Goal: Navigation & Orientation: Find specific page/section

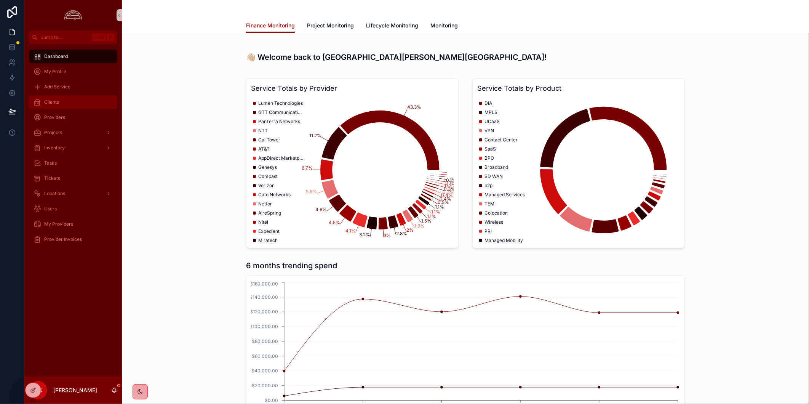
click at [65, 105] on div "Clients" at bounding box center [72, 102] width 79 height 12
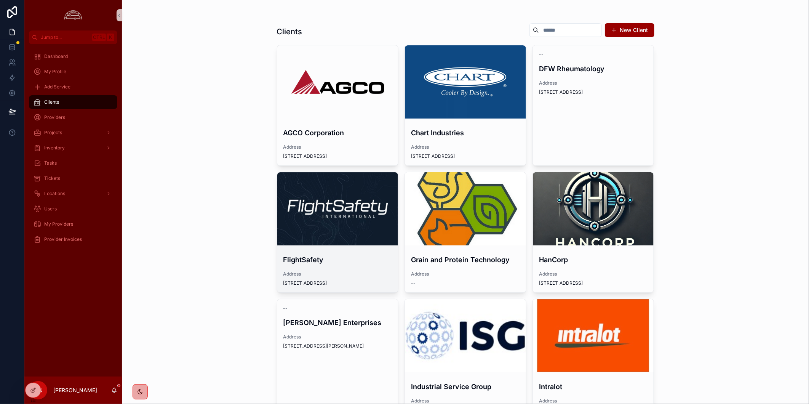
click at [366, 207] on div "scrollable content" at bounding box center [337, 208] width 121 height 9
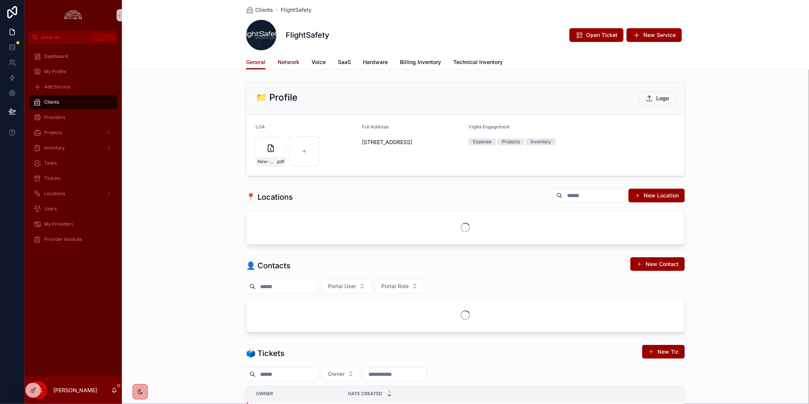
click at [292, 61] on span "Network" at bounding box center [289, 62] width 22 height 8
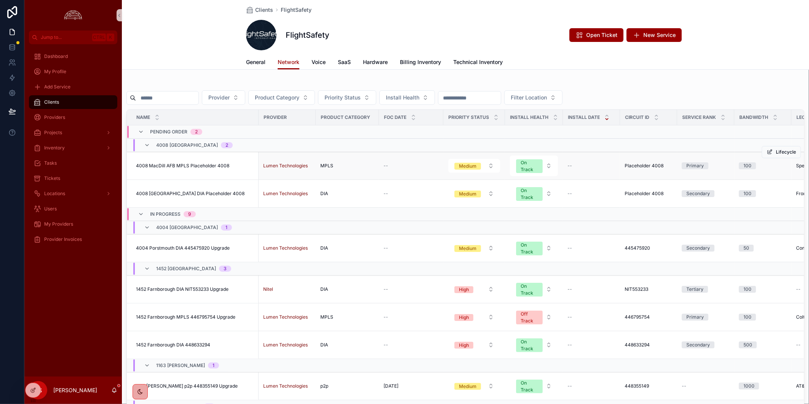
click at [222, 167] on span "4008 MacDill AFB MPLS Placeholder 4008" at bounding box center [182, 166] width 93 height 6
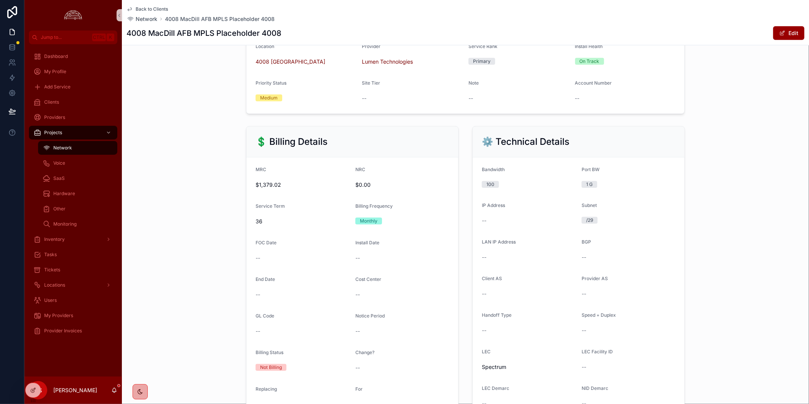
scroll to position [367, 0]
